Goal: Navigation & Orientation: Find specific page/section

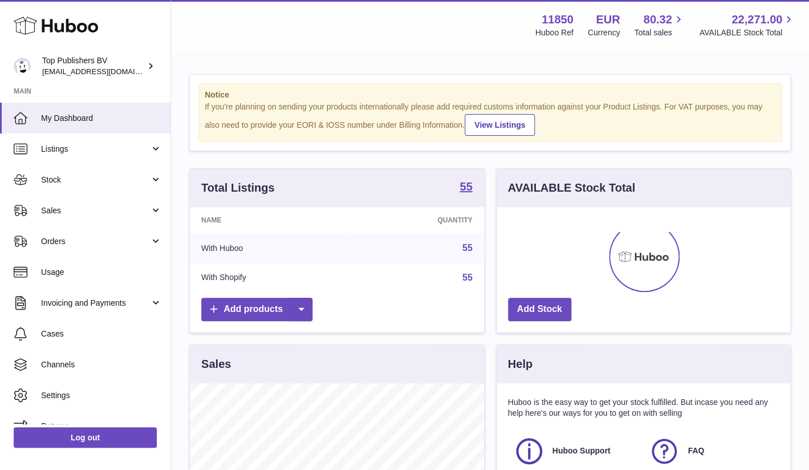
scroll to position [178, 294]
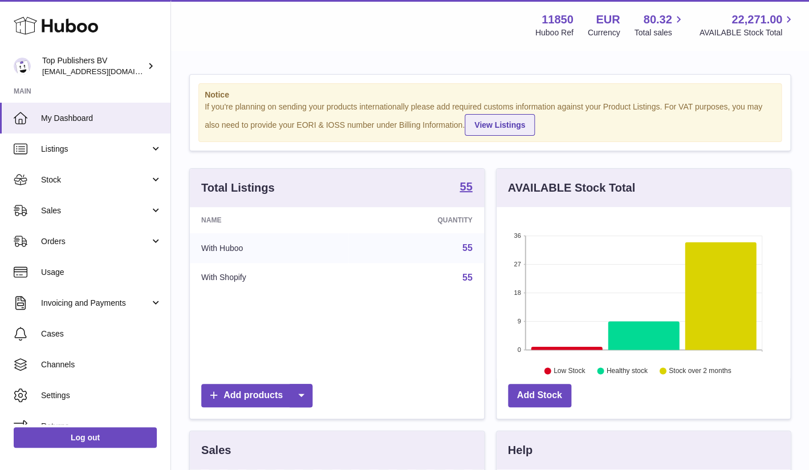
click at [498, 124] on link "View Listings" at bounding box center [500, 125] width 70 height 22
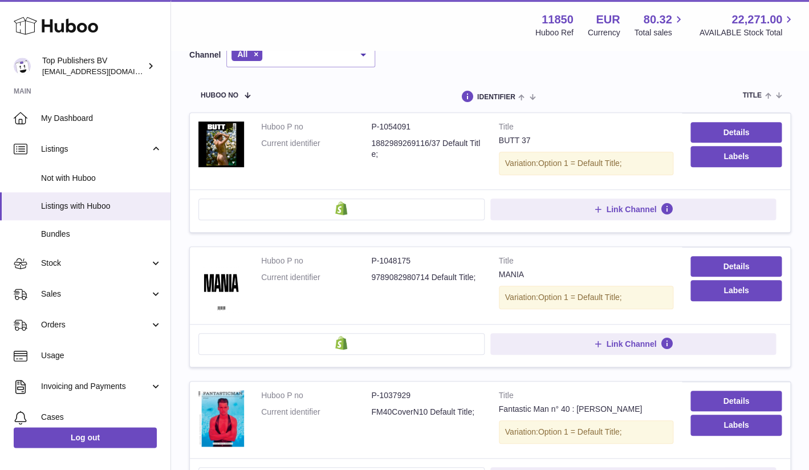
scroll to position [119, 0]
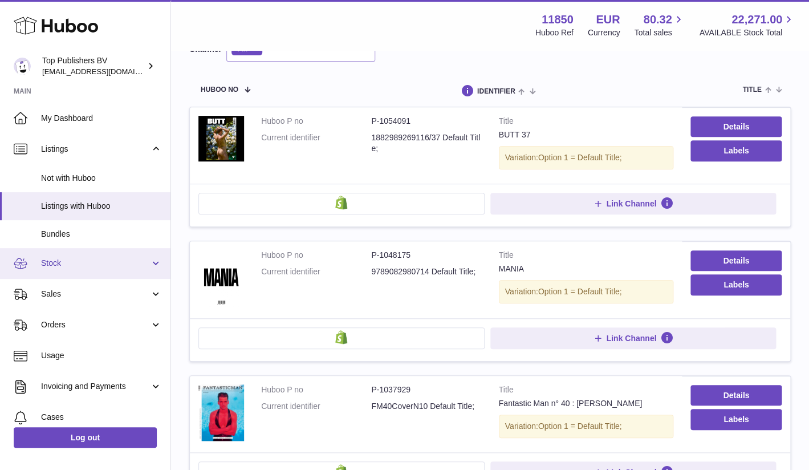
click at [46, 261] on span "Stock" at bounding box center [95, 263] width 109 height 11
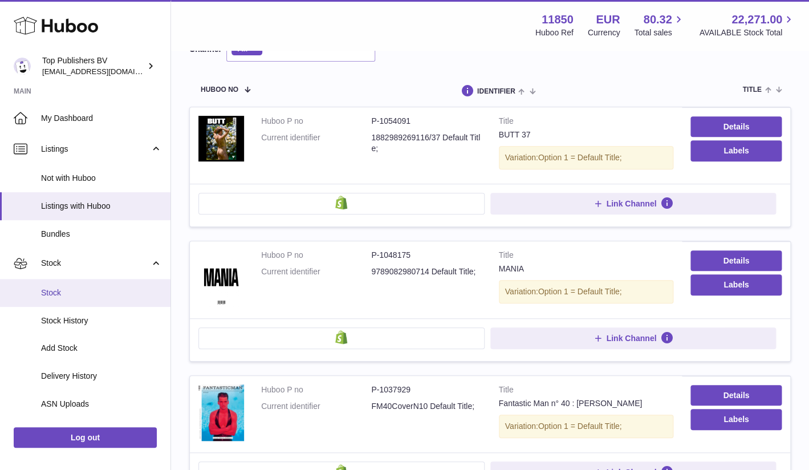
click at [54, 288] on span "Stock" at bounding box center [101, 292] width 121 height 11
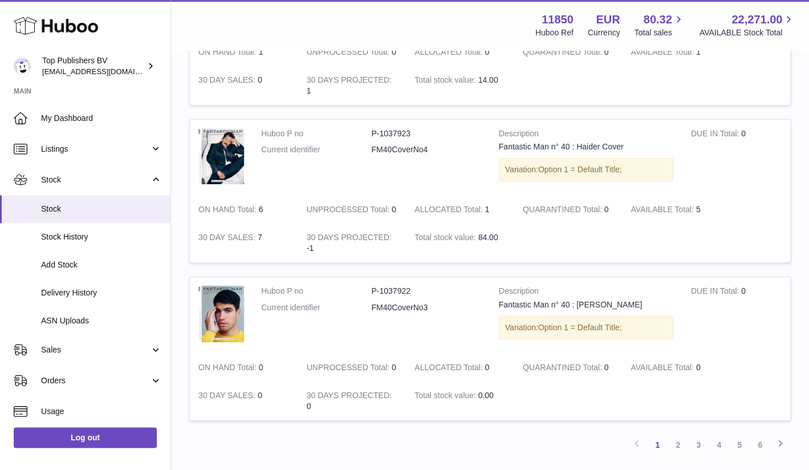
scroll to position [1423, 0]
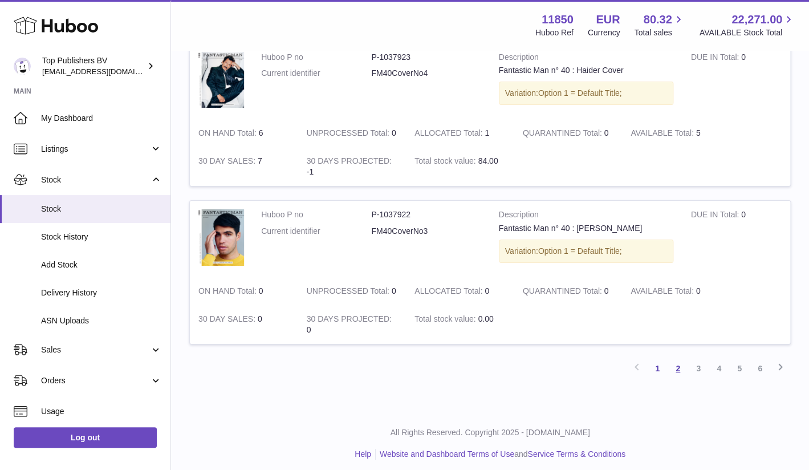
click at [673, 371] on link "2" at bounding box center [678, 368] width 21 height 21
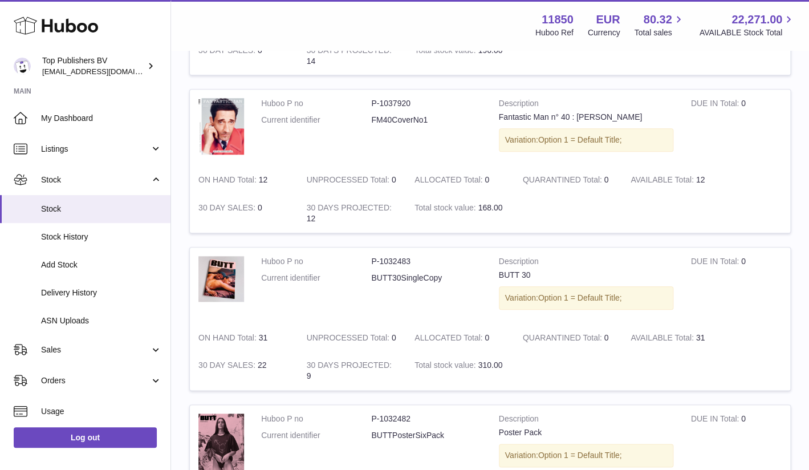
scroll to position [298, 0]
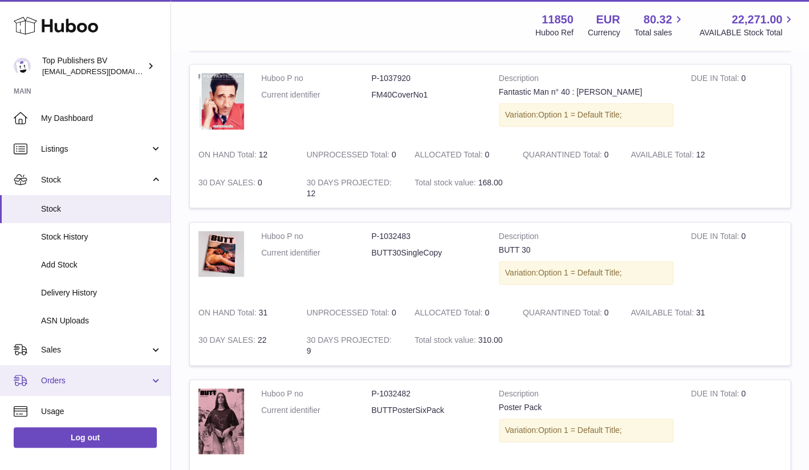
click at [105, 385] on span "Orders" at bounding box center [95, 380] width 109 height 11
click at [136, 377] on span "Orders" at bounding box center [95, 380] width 109 height 11
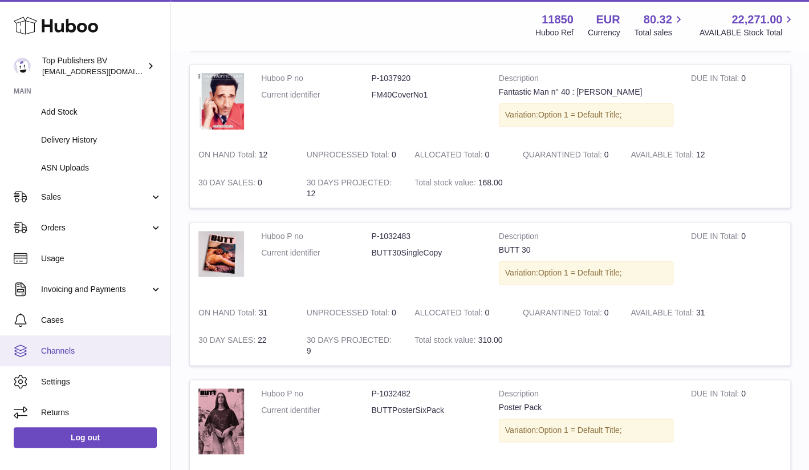
scroll to position [157, 0]
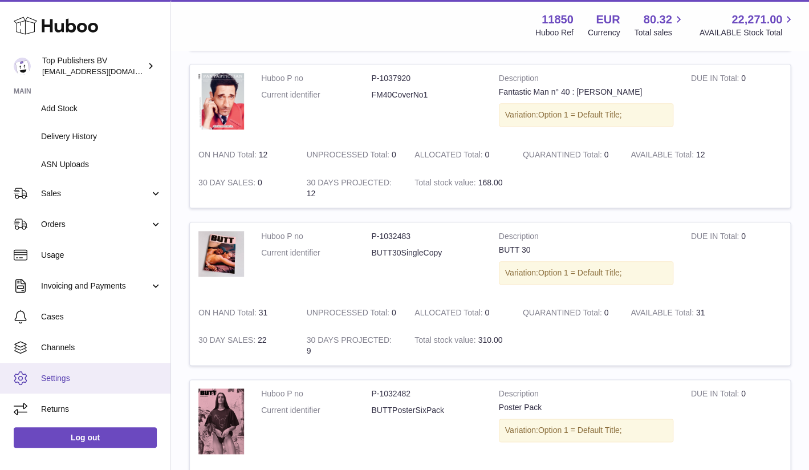
click at [127, 364] on link "Settings" at bounding box center [85, 378] width 171 height 31
